Goal: Navigation & Orientation: Understand site structure

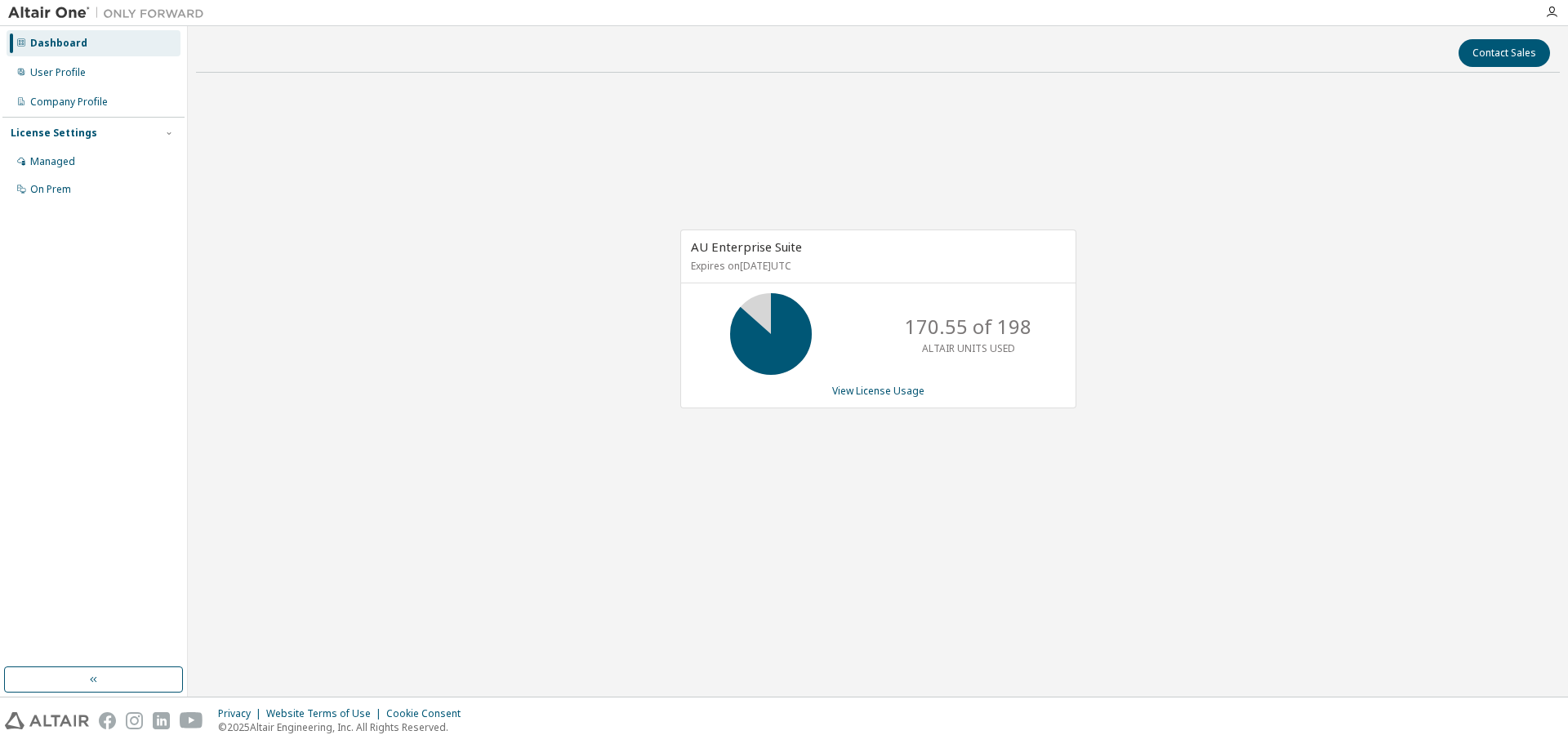
click at [1043, 7] on div at bounding box center [874, 12] width 1323 height 25
